Goal: Task Accomplishment & Management: Manage account settings

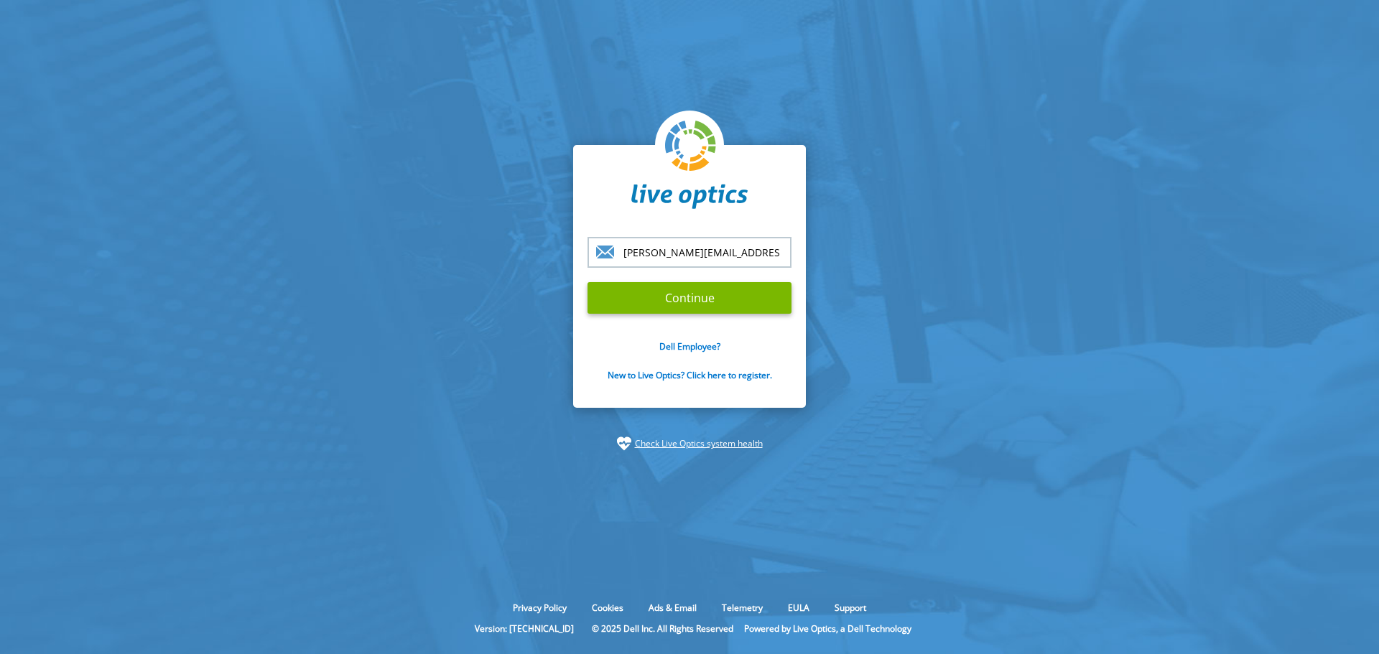
type input "[PERSON_NAME][EMAIL_ADDRESS][PERSON_NAME][DOMAIN_NAME]"
click at [587, 282] on input "Continue" at bounding box center [689, 298] width 204 height 32
click at [727, 294] on input "Continue" at bounding box center [689, 298] width 204 height 32
click at [722, 294] on input "Continue" at bounding box center [689, 298] width 204 height 32
click at [861, 314] on section "saransh.mathur@rackspace.com Continue Dell Employee? New to Live Optics? Click …" at bounding box center [689, 298] width 1379 height 596
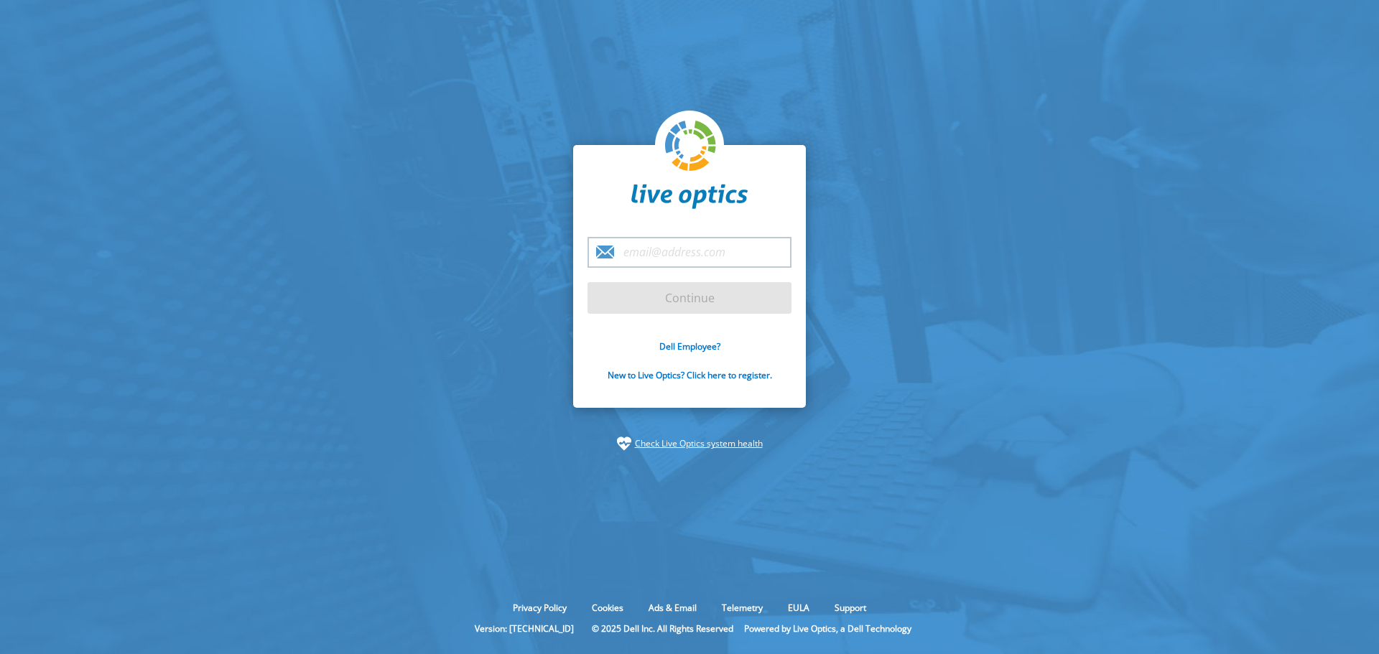
click at [647, 256] on input "email" at bounding box center [689, 252] width 204 height 31
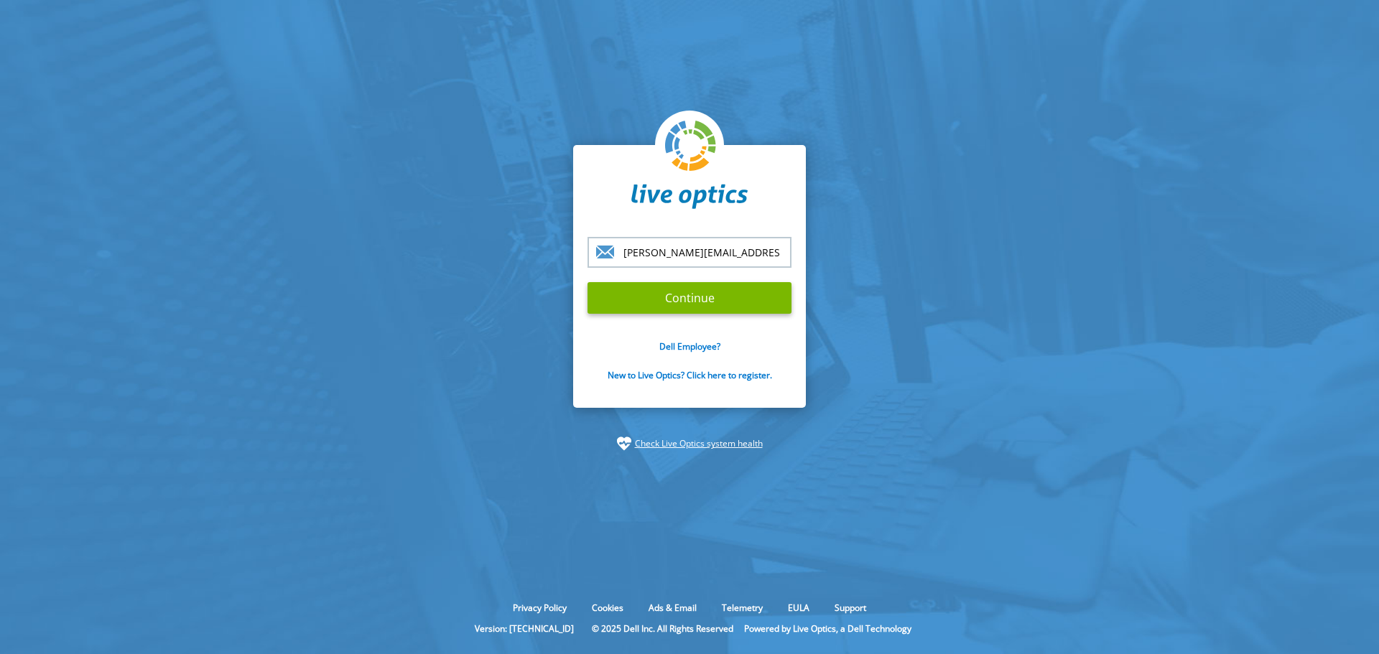
type input "[PERSON_NAME][EMAIL_ADDRESS][PERSON_NAME][DOMAIN_NAME]"
click at [587, 282] on input "Continue" at bounding box center [689, 298] width 204 height 32
click at [661, 290] on input "Continue" at bounding box center [689, 298] width 204 height 32
click at [676, 304] on input "Continue" at bounding box center [689, 298] width 204 height 32
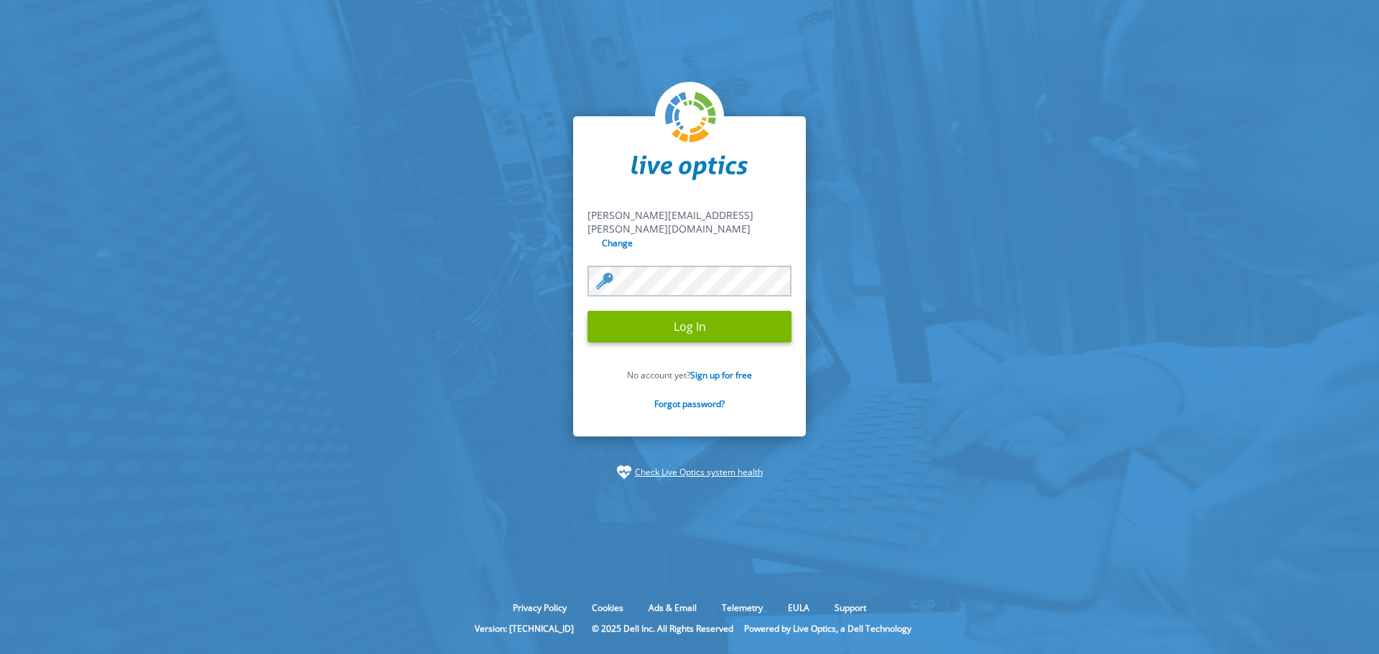
click at [587, 311] on input "Log In" at bounding box center [689, 327] width 204 height 32
click at [694, 316] on input "Log In" at bounding box center [689, 327] width 204 height 32
click at [470, 466] on section "[PERSON_NAME][EMAIL_ADDRESS][PERSON_NAME][DOMAIN_NAME] [PERSON_NAME][DOMAIN_NAM…" at bounding box center [689, 298] width 1379 height 596
click at [694, 332] on input "Log In" at bounding box center [689, 327] width 204 height 32
click at [864, 323] on section "[PERSON_NAME][EMAIL_ADDRESS][PERSON_NAME][DOMAIN_NAME] [PERSON_NAME][DOMAIN_NAM…" at bounding box center [689, 298] width 1379 height 596
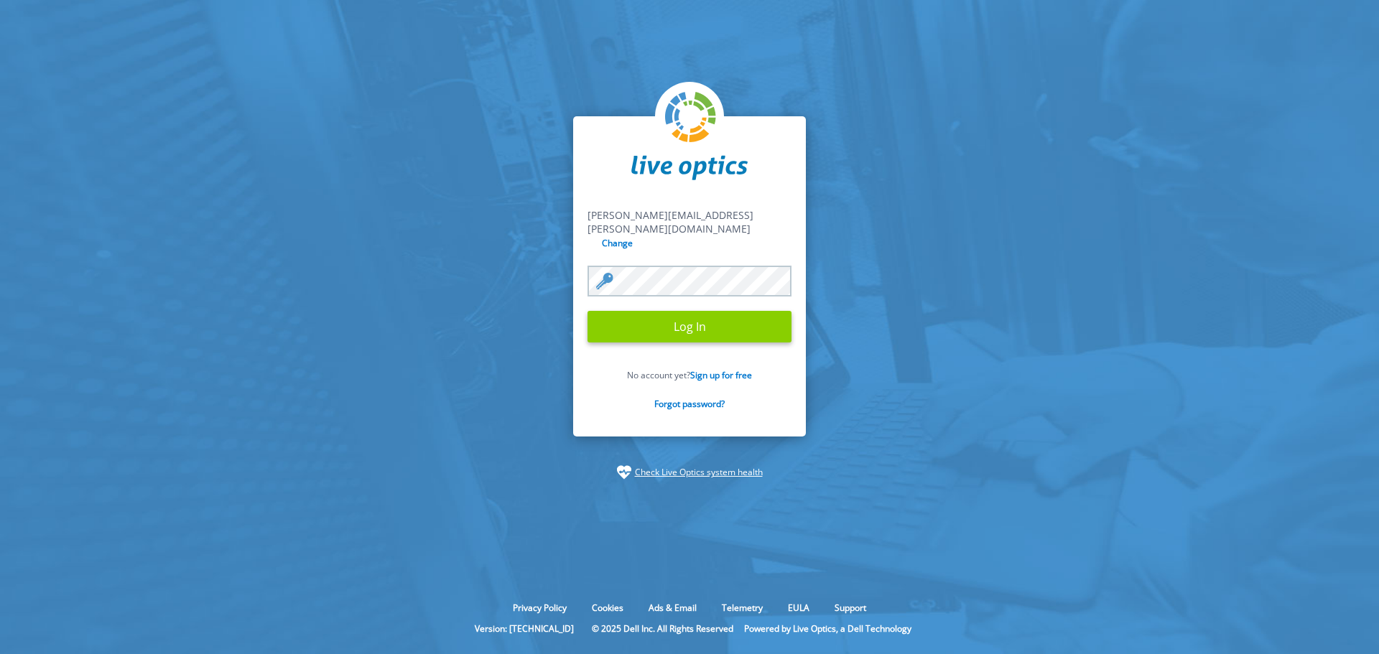
click at [716, 325] on input "Log In" at bounding box center [689, 327] width 204 height 32
click at [706, 328] on input "Log In" at bounding box center [689, 327] width 204 height 32
